Goal: Transaction & Acquisition: Purchase product/service

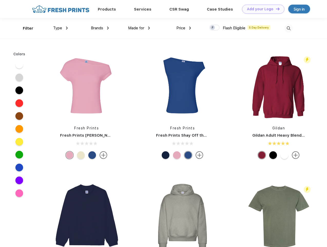
scroll to position [0, 0]
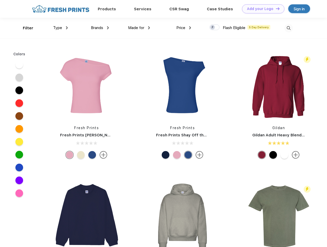
click at [261, 9] on link "Add your Logo Design Tool" at bounding box center [263, 8] width 42 height 9
click at [25, 28] on div "Filter" at bounding box center [28, 28] width 11 height 6
click at [61, 28] on span "Type" at bounding box center [57, 27] width 9 height 5
click at [100, 28] on span "Brands" at bounding box center [97, 27] width 12 height 5
click at [139, 28] on span "Made for" at bounding box center [136, 27] width 16 height 5
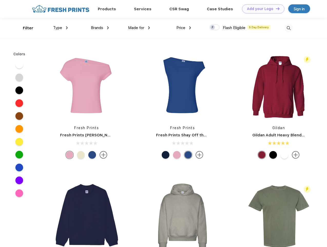
click at [184, 28] on span "Price" at bounding box center [180, 27] width 9 height 5
click at [215, 27] on div at bounding box center [215, 27] width 10 height 6
click at [213, 27] on input "checkbox" at bounding box center [211, 25] width 3 height 3
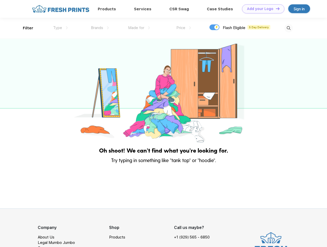
click at [289, 28] on img at bounding box center [289, 28] width 8 height 8
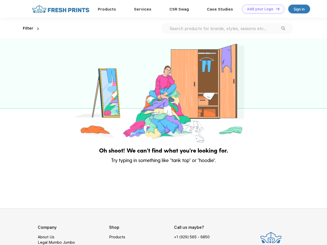
click at [19, 64] on div at bounding box center [163, 91] width 327 height 105
click at [19, 77] on div at bounding box center [163, 91] width 327 height 105
